Goal: Task Accomplishment & Management: Complete application form

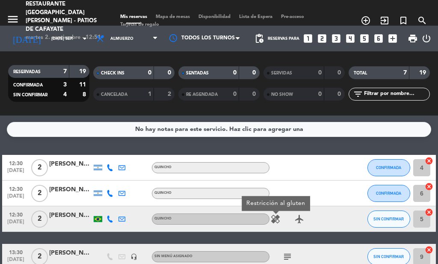
scroll to position [103, 0]
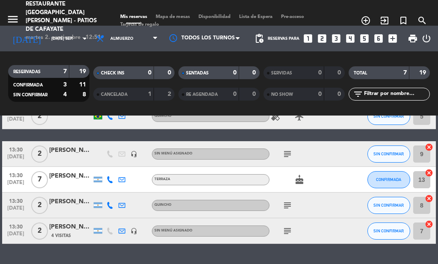
click at [68, 177] on div "[PERSON_NAME]" at bounding box center [70, 176] width 43 height 10
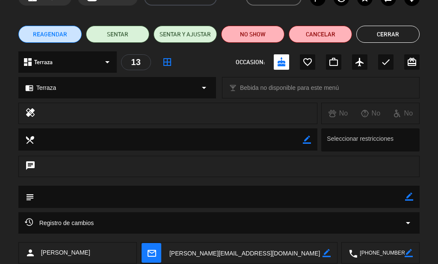
scroll to position [0, 0]
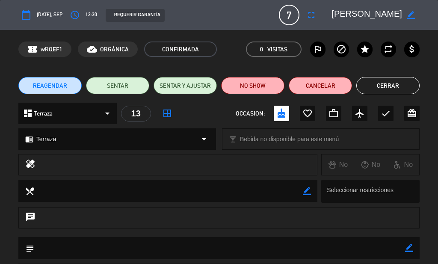
click at [383, 85] on button "Cerrar" at bounding box center [387, 85] width 63 height 17
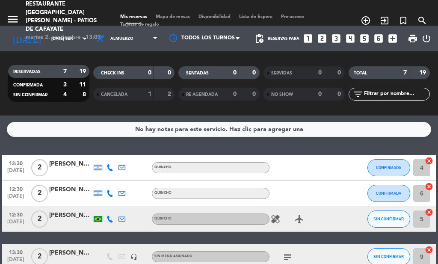
click at [321, 36] on icon "looks_two" at bounding box center [322, 38] width 11 height 11
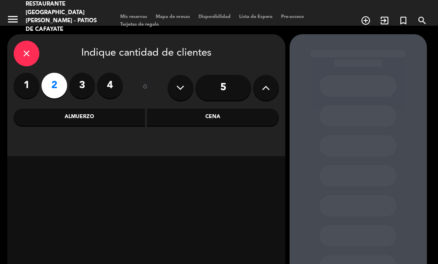
click at [89, 121] on div "Almuerzo" at bounding box center [80, 117] width 132 height 17
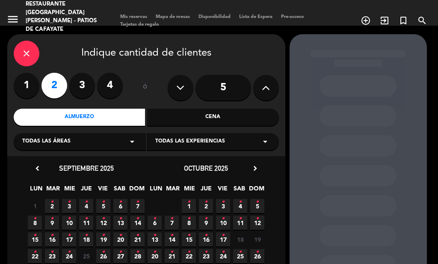
click at [52, 206] on icon "•" at bounding box center [51, 202] width 3 height 14
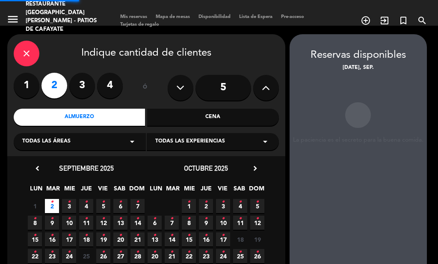
scroll to position [34, 0]
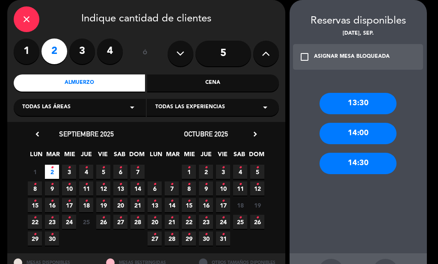
click at [358, 105] on div "13:30" at bounding box center [358, 103] width 77 height 21
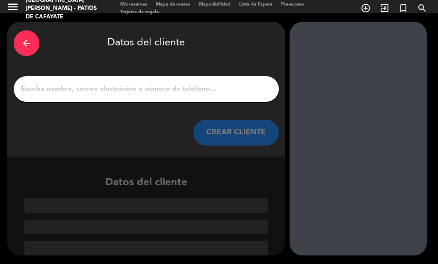
scroll to position [12, 0]
click at [199, 92] on input "1" at bounding box center [146, 89] width 252 height 12
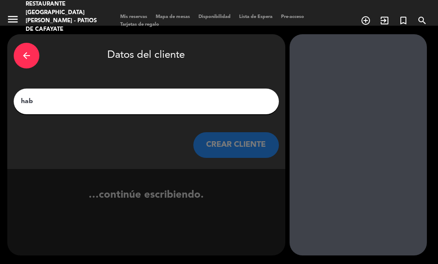
scroll to position [0, 0]
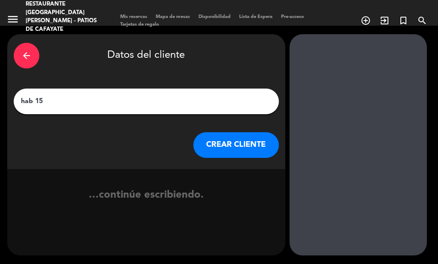
type input "hab 15"
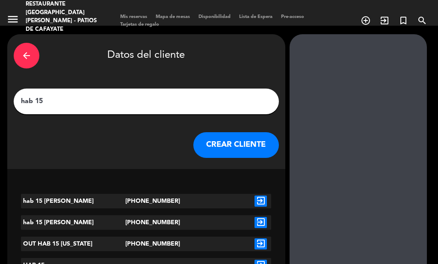
click at [247, 145] on button "CREAR CLIENTE" at bounding box center [236, 145] width 86 height 26
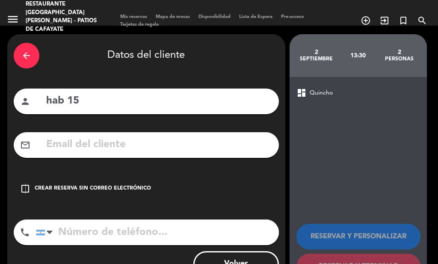
drag, startPoint x: 25, startPoint y: 187, endPoint x: 42, endPoint y: 187, distance: 16.7
click at [25, 187] on icon "check_box_outline_blank" at bounding box center [25, 189] width 10 height 10
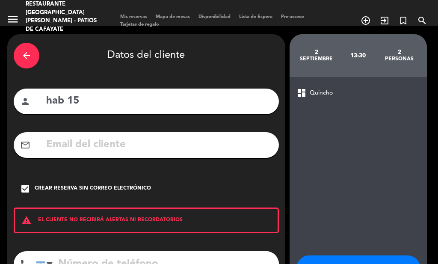
scroll to position [66, 0]
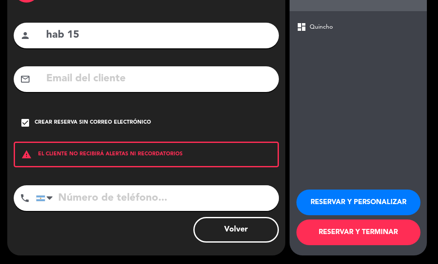
click at [332, 227] on button "RESERVAR Y TERMINAR" at bounding box center [359, 232] width 124 height 26
